Goal: Task Accomplishment & Management: Complete application form

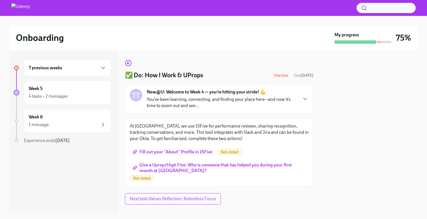
scroll to position [9, 0]
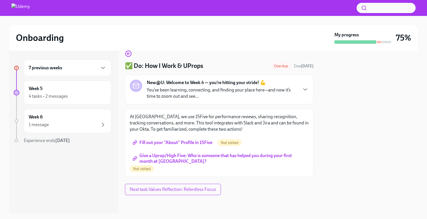
click at [198, 141] on span "Fill out your "About" Profile in 15Five" at bounding box center [173, 143] width 79 height 6
click at [185, 156] on span "Give a Uprop/High Five: Who is someone that has helped you during your first mo…" at bounding box center [219, 159] width 171 height 6
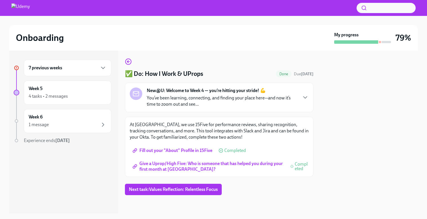
scroll to position [1, 0]
click at [209, 189] on span "Next task : Values Reflection: Relentless Focus" at bounding box center [173, 189] width 89 height 6
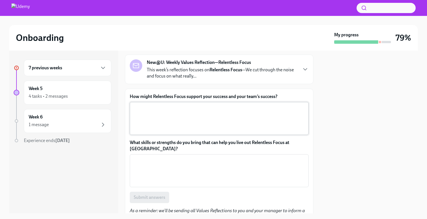
scroll to position [31, 0]
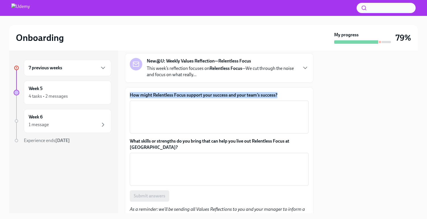
drag, startPoint x: 285, startPoint y: 93, endPoint x: 130, endPoint y: 94, distance: 154.7
click at [130, 94] on label "How might Relentless Focus support your success and your team’s success?" at bounding box center [219, 95] width 179 height 6
copy label "How might Relentless Focus support your success and your team’s success?"
click at [253, 101] on div "x ​" at bounding box center [219, 116] width 179 height 33
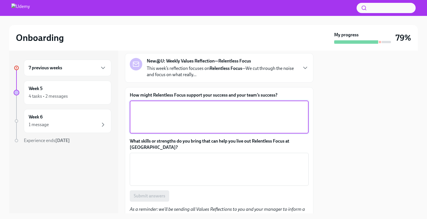
paste textarea ""Relentless Focus drives my success by enabling me to prioritize high-impact wo…"
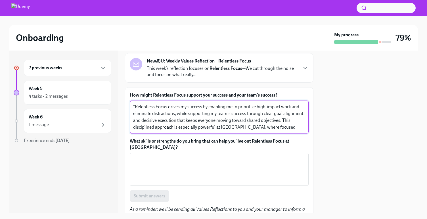
scroll to position [20, 0]
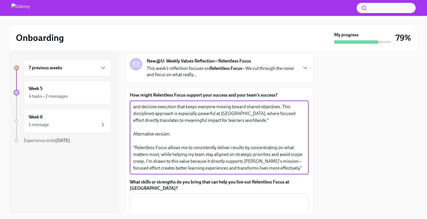
drag, startPoint x: 177, startPoint y: 128, endPoint x: 133, endPoint y: 122, distance: 44.7
click at [133, 122] on textarea ""Relentless Focus drives my success by enabling me to prioritize high-impact wo…" at bounding box center [219, 137] width 172 height 68
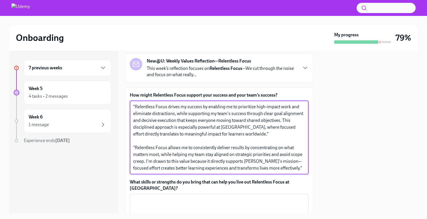
scroll to position [7, 0]
click at [135, 141] on textarea ""Relentless Focus drives my success by enabling me to prioritize high-impact wo…" at bounding box center [219, 137] width 172 height 68
click at [172, 168] on textarea ""Relentless Focus drives my success by enabling me to prioritize high-impact wo…" at bounding box center [219, 137] width 172 height 68
click at [275, 135] on textarea ""Relentless Focus drives my success by enabling me to prioritize high-impact wo…" at bounding box center [219, 137] width 172 height 68
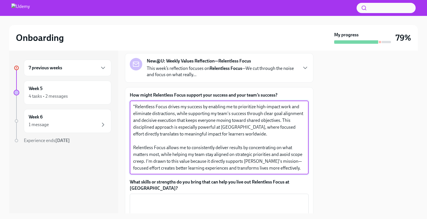
click at [135, 107] on textarea ""Relentless Focus drives my success by enabling me to prioritize high-impact wo…" at bounding box center [219, 137] width 172 height 68
drag, startPoint x: 223, startPoint y: 106, endPoint x: 167, endPoint y: 107, distance: 56.5
click at [167, 107] on textarea "Relentless Focus drives my success by enabling me to prioritize high-impact wor…" at bounding box center [219, 137] width 172 height 68
click at [157, 114] on textarea "Relentless Focus enables me to prioritize high-impact work and eliminate distra…" at bounding box center [219, 137] width 172 height 68
drag, startPoint x: 226, startPoint y: 114, endPoint x: 259, endPoint y: 132, distance: 37.9
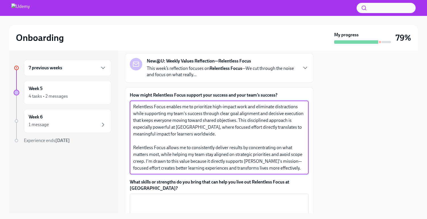
click at [259, 132] on textarea "Relentless Focus enables me to prioritize high-impact work and eliminate distra…" at bounding box center [219, 137] width 172 height 68
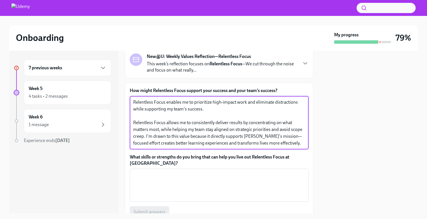
scroll to position [37, 0]
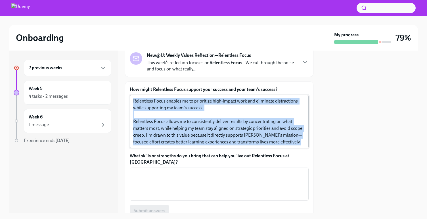
drag, startPoint x: 301, startPoint y: 142, endPoint x: 133, endPoint y: 121, distance: 169.9
click at [133, 121] on div "Relentless Focus enables me to prioritize high-impact work and eliminate distra…" at bounding box center [219, 121] width 179 height 53
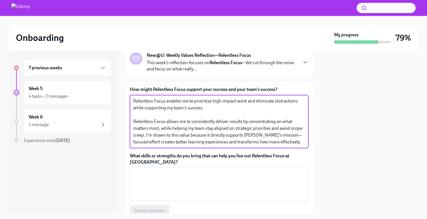
click at [133, 121] on div "Relentless Focus enables me to prioritize high-impact work and eliminate distra…" at bounding box center [219, 121] width 179 height 53
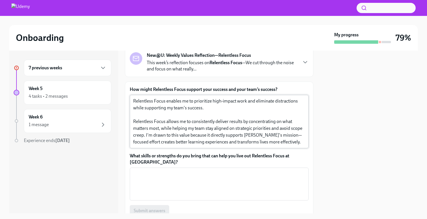
drag, startPoint x: 133, startPoint y: 121, endPoint x: 231, endPoint y: 129, distance: 98.5
click at [251, 129] on div "Relentless Focus enables me to prioritize high-impact work and eliminate distra…" at bounding box center [219, 121] width 179 height 53
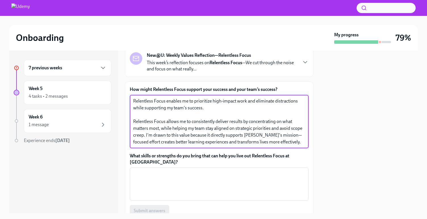
drag, startPoint x: 135, startPoint y: 121, endPoint x: 302, endPoint y: 143, distance: 167.7
click at [302, 143] on div "Relentless Focus enables me to prioritize high-impact work and eliminate distra…" at bounding box center [219, 121] width 179 height 53
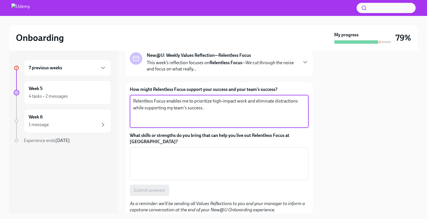
type textarea "Relentless Focus enables me to prioritize high-impact work and eliminate distra…"
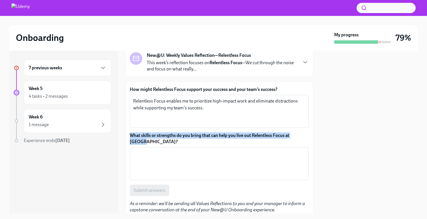
drag, startPoint x: 204, startPoint y: 139, endPoint x: 125, endPoint y: 137, distance: 78.7
click at [125, 137] on div "How might Relentless Focus support your success and your team’s success? Relent…" at bounding box center [219, 149] width 188 height 136
copy label "What skills or strengths do you bring that can help you live out Relentless Foc…"
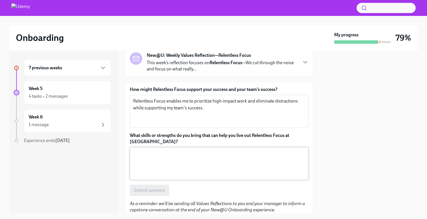
click at [192, 160] on textarea "What skills or strengths do you bring that can help you live out Relentless Foc…" at bounding box center [219, 163] width 172 height 27
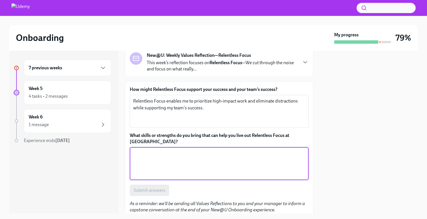
paste textarea ""I'm really good at cutting through the clutter and focusing on what actually m…"
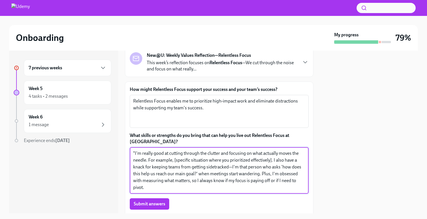
click at [135, 154] on textarea ""I'm really good at cutting through the clutter and focusing on what actually m…" at bounding box center [219, 170] width 172 height 41
drag, startPoint x: 261, startPoint y: 187, endPoint x: 262, endPoint y: 176, distance: 11.1
click at [262, 176] on textarea "I'm really good at cutting through the clutter and focusing on what actually mo…" at bounding box center [219, 170] width 172 height 41
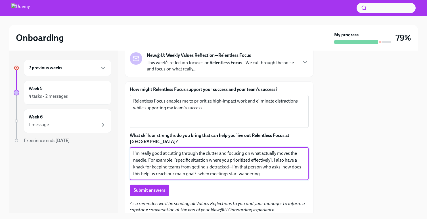
drag, startPoint x: 272, startPoint y: 161, endPoint x: 150, endPoint y: 161, distance: 122.6
click at [150, 161] on textarea "I'm really good at cutting through the clutter and focusing on what actually mo…" at bounding box center [219, 163] width 172 height 27
drag, startPoint x: 151, startPoint y: 154, endPoint x: 141, endPoint y: 154, distance: 10.2
click at [141, 154] on textarea "I'm really good at cutting through the clutter and focusing on what actually mo…" at bounding box center [219, 163] width 172 height 27
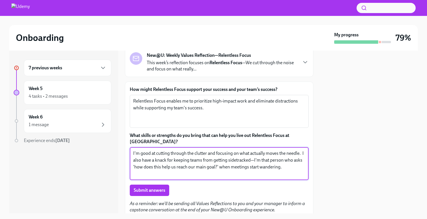
drag, startPoint x: 291, startPoint y: 167, endPoint x: 254, endPoint y: 160, distance: 38.0
click at [254, 160] on textarea "I'm good at cutting through the clutter and focusing on what actually moves the…" at bounding box center [219, 163] width 172 height 27
drag, startPoint x: 203, startPoint y: 160, endPoint x: 193, endPoint y: 160, distance: 10.5
click at [193, 160] on textarea "I'm good at cutting through the clutter and focusing on what actually moves the…" at bounding box center [219, 163] width 172 height 27
click at [221, 169] on textarea "I'm good at cutting through the clutter and focusing on what actually moves the…" at bounding box center [219, 163] width 172 height 27
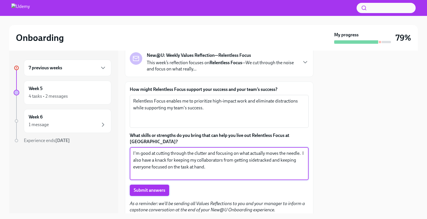
type textarea "I'm good at cutting through the clutter and focusing on what actually moves the…"
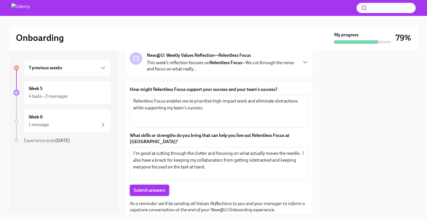
click at [156, 190] on span "Submit answers" at bounding box center [150, 190] width 32 height 6
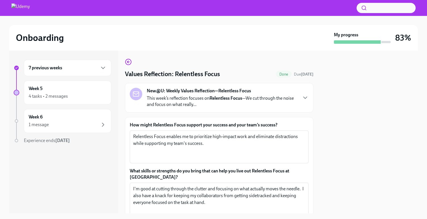
scroll to position [77, 0]
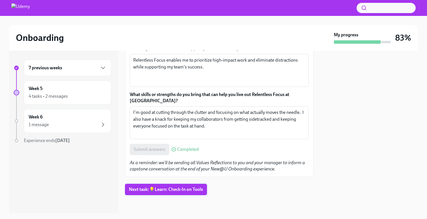
click at [195, 192] on span "Next task : 💡Learn: Check-In on Tools" at bounding box center [166, 189] width 74 height 6
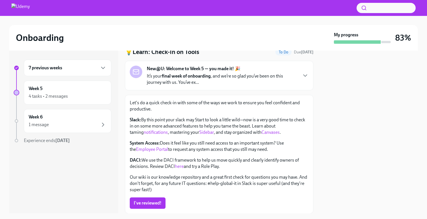
scroll to position [24, 0]
click at [238, 153] on div "Let's do a quick check-in with some of the ways we work to ensure you feel conf…" at bounding box center [219, 145] width 179 height 93
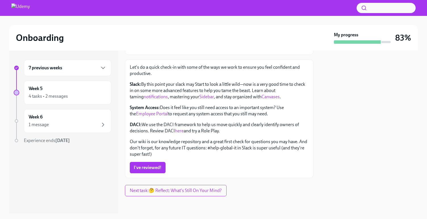
scroll to position [60, 0]
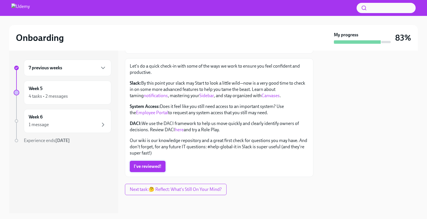
click at [156, 166] on span "I've reviewed!" at bounding box center [148, 167] width 28 height 6
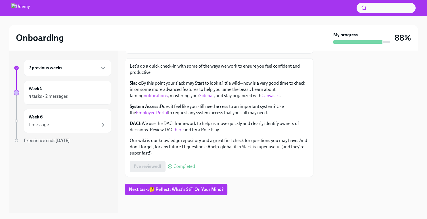
drag, startPoint x: 188, startPoint y: 188, endPoint x: 191, endPoint y: 187, distance: 3.6
click at [188, 188] on span "Next task : 🤔 Reflect: What's Still On Your Mind?" at bounding box center [176, 189] width 95 height 6
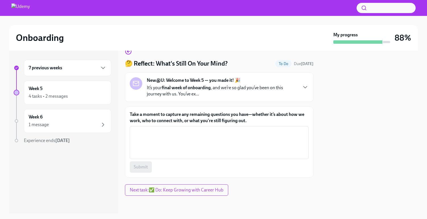
scroll to position [12, 0]
click at [184, 189] on span "Next task : ✅ Do: Keep Growing with Career Hub" at bounding box center [177, 189] width 94 height 6
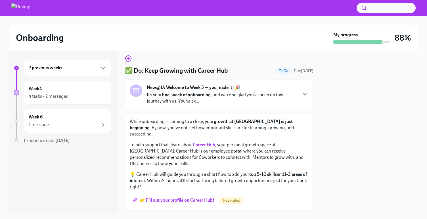
scroll to position [8, 0]
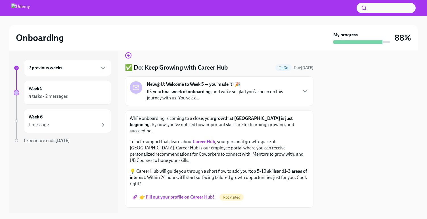
click at [205, 194] on span "👉 Fill out your profile on Career Hub!" at bounding box center [174, 197] width 81 height 6
